Goal: Task Accomplishment & Management: Use online tool/utility

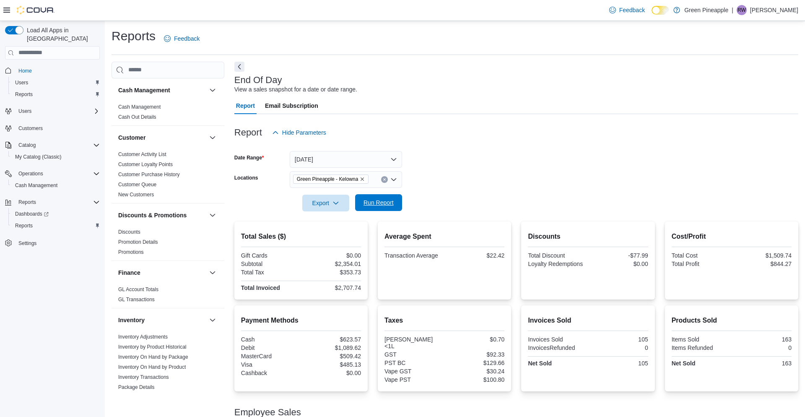
click at [366, 196] on span "Run Report" at bounding box center [378, 202] width 37 height 17
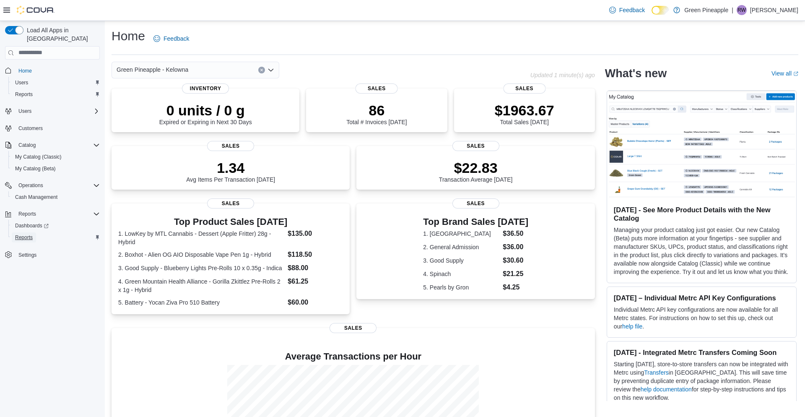
click at [26, 234] on span "Reports" at bounding box center [24, 237] width 18 height 7
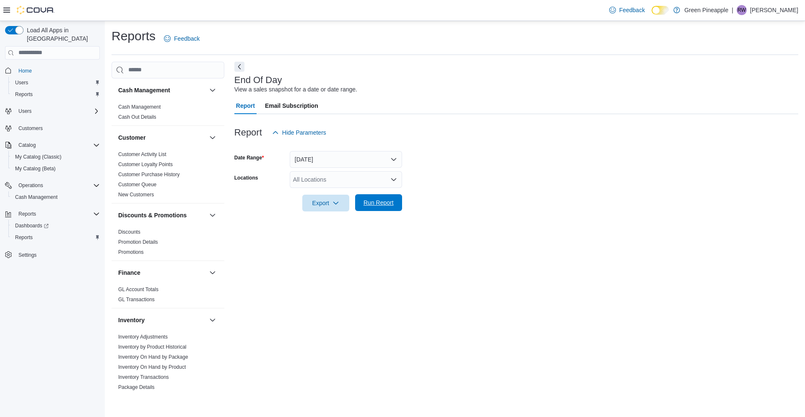
click at [383, 196] on span "Run Report" at bounding box center [378, 202] width 37 height 17
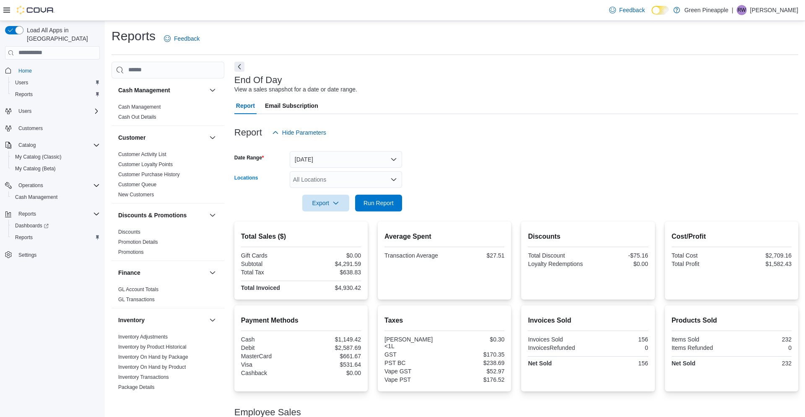
click at [296, 180] on div "All Locations" at bounding box center [346, 179] width 112 height 17
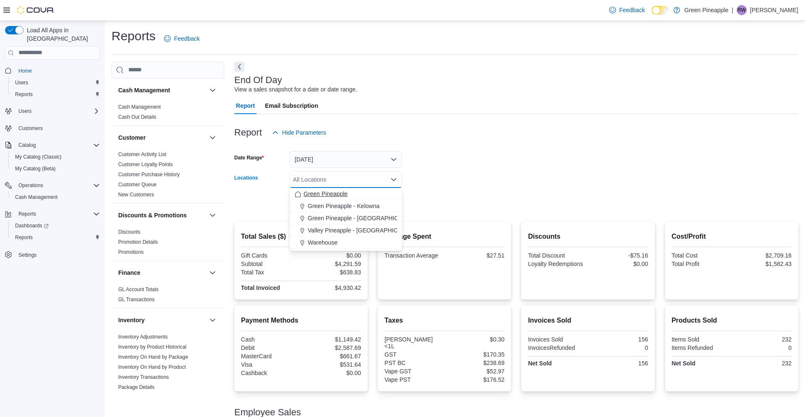
click at [333, 202] on span "Green Pineapple - Kelowna" at bounding box center [344, 206] width 72 height 8
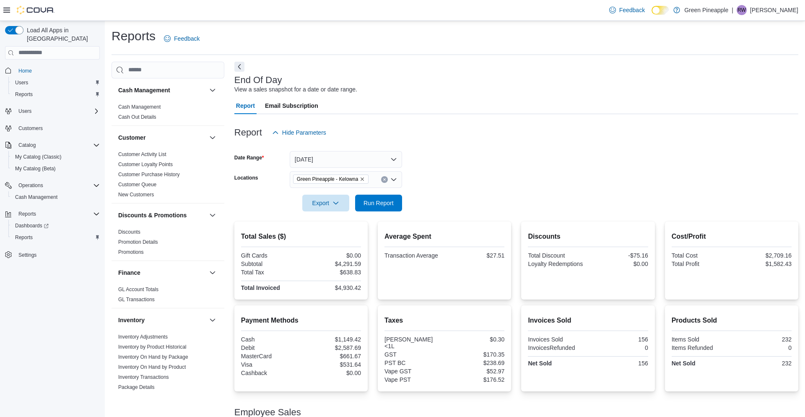
click at [513, 182] on form "Date Range Today Locations Green Pineapple - Kelowna Export Run Report" at bounding box center [516, 176] width 564 height 70
click at [384, 208] on span "Run Report" at bounding box center [378, 202] width 37 height 17
